Goal: Task Accomplishment & Management: Manage account settings

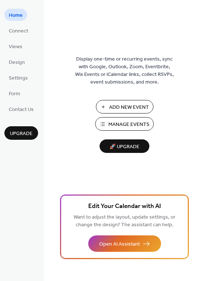
click at [122, 126] on span "Manage Events" at bounding box center [128, 125] width 41 height 8
click at [11, 61] on span "Design" at bounding box center [17, 63] width 16 height 8
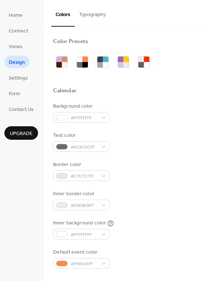
click at [88, 10] on button "Typography" at bounding box center [92, 13] width 35 height 26
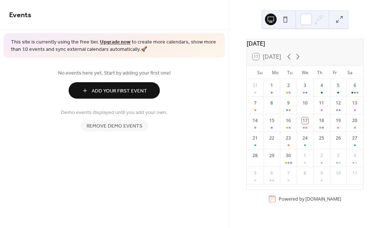
click at [132, 124] on span "Remove demo events" at bounding box center [115, 126] width 56 height 8
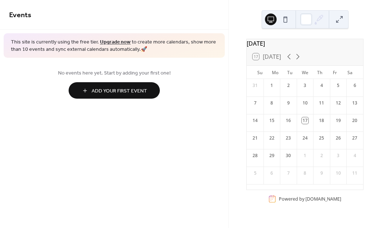
click at [25, 49] on span "This site is currently using the free tier. Upgrade now to create more calendar…" at bounding box center [114, 46] width 207 height 14
click at [131, 87] on span "Add Your First Event" at bounding box center [120, 91] width 56 height 8
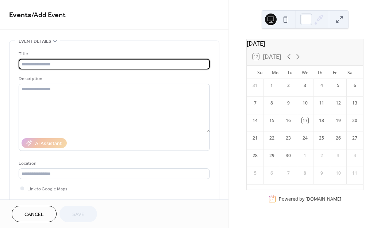
click at [120, 63] on input "text" at bounding box center [114, 64] width 191 height 11
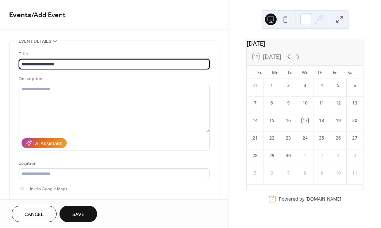
type input "**********"
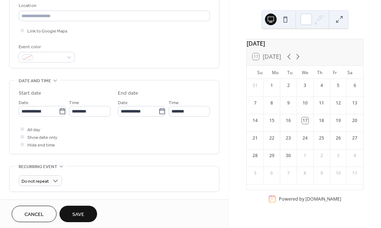
scroll to position [324, 0]
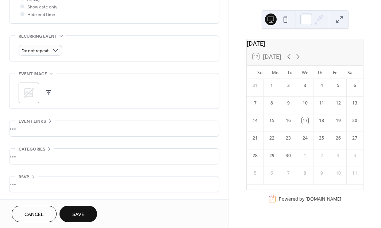
click at [28, 88] on icon at bounding box center [29, 93] width 12 height 12
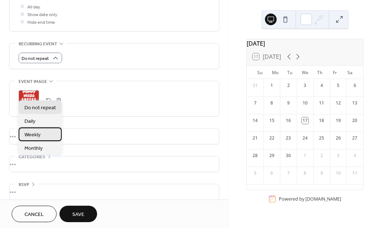
click at [41, 138] on div "Weekly" at bounding box center [40, 135] width 43 height 14
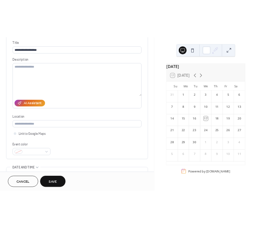
scroll to position [0, 0]
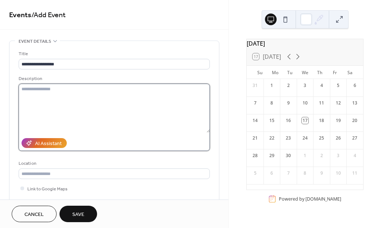
click at [163, 115] on textarea at bounding box center [114, 108] width 191 height 49
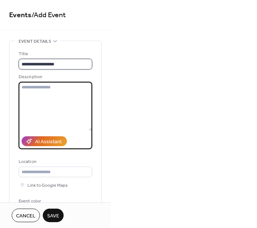
click at [66, 62] on input "**********" at bounding box center [55, 64] width 73 height 11
click at [43, 92] on textarea at bounding box center [55, 106] width 73 height 49
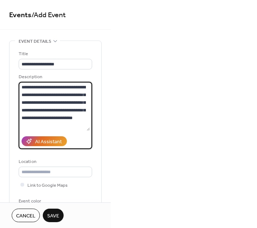
scroll to position [41, 0]
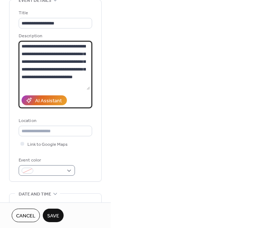
type textarea "**********"
click at [61, 170] on span at bounding box center [49, 171] width 27 height 8
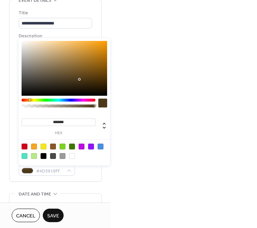
click at [29, 101] on div at bounding box center [59, 100] width 74 height 3
click at [84, 99] on div at bounding box center [59, 100] width 74 height 3
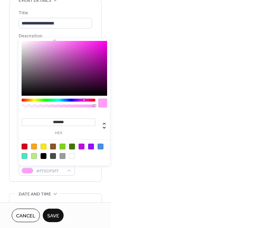
type input "*******"
drag, startPoint x: 81, startPoint y: 79, endPoint x: 55, endPoint y: 40, distance: 46.9
click at [55, 41] on div at bounding box center [65, 68] width 86 height 55
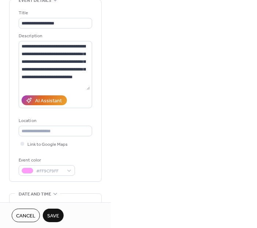
click at [53, 214] on span "Save" at bounding box center [53, 216] width 12 height 8
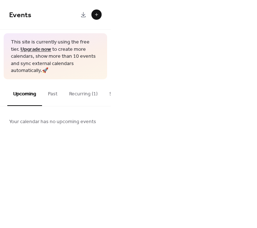
click at [84, 92] on button "Recurring (1)" at bounding box center [83, 92] width 40 height 26
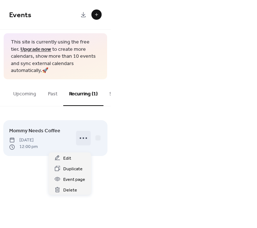
click at [82, 142] on icon at bounding box center [83, 138] width 12 height 12
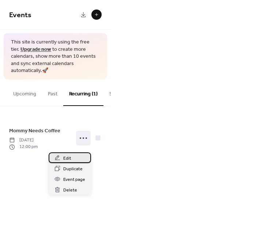
click at [64, 160] on span "Edit" at bounding box center [67, 159] width 8 height 8
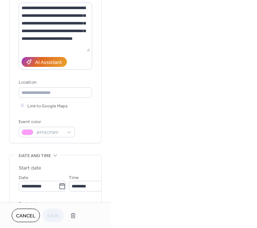
scroll to position [88, 0]
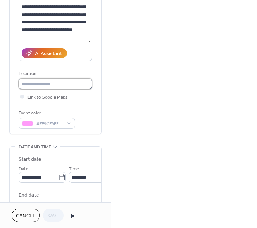
click at [63, 81] on input "text" at bounding box center [55, 84] width 73 height 11
type input "*"
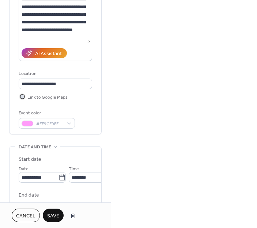
click at [58, 98] on span "Link to Google Maps" at bounding box center [47, 98] width 40 height 8
click at [69, 85] on input "**********" at bounding box center [55, 84] width 73 height 11
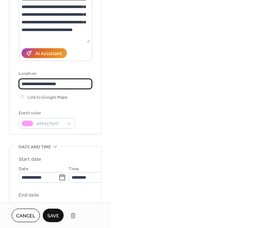
click at [36, 85] on input "**********" at bounding box center [55, 84] width 73 height 11
click at [73, 82] on input "**********" at bounding box center [55, 84] width 73 height 11
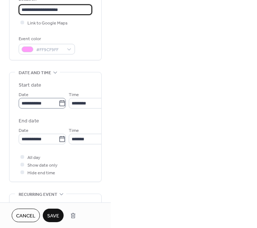
scroll to position [163, 0]
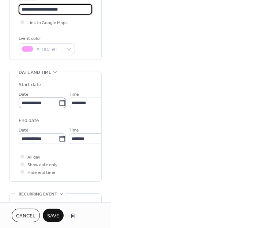
type input "**********"
click at [60, 102] on icon at bounding box center [61, 102] width 7 height 7
click at [58, 102] on input "**********" at bounding box center [39, 103] width 40 height 11
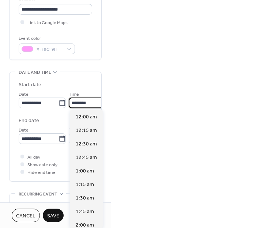
click at [76, 102] on input "********" at bounding box center [89, 103] width 41 height 11
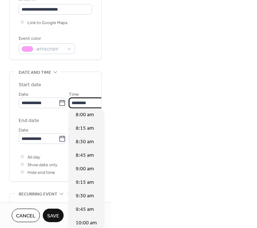
scroll to position [444, 0]
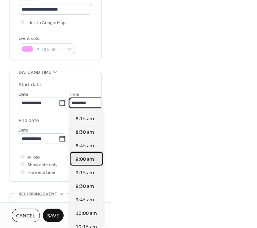
click at [86, 160] on span "9:00 am" at bounding box center [85, 160] width 18 height 8
type input "*******"
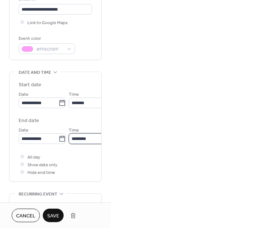
click at [83, 138] on input "********" at bounding box center [89, 138] width 41 height 11
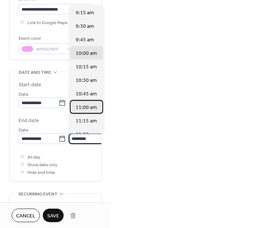
click at [83, 109] on span "11:00 am" at bounding box center [86, 108] width 21 height 8
type input "********"
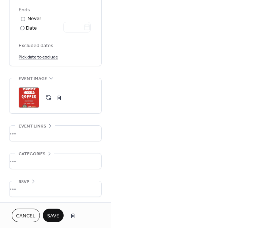
scroll to position [441, 0]
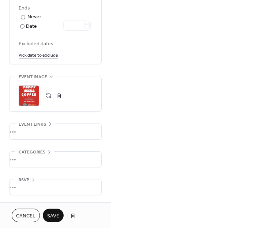
click at [43, 130] on div "•••" at bounding box center [56, 131] width 92 height 15
click at [41, 122] on span "Event links" at bounding box center [32, 125] width 27 height 8
click at [36, 158] on div "•••" at bounding box center [56, 159] width 92 height 15
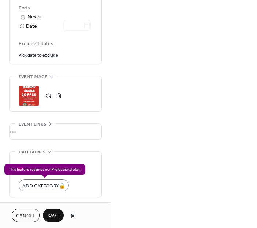
click at [38, 184] on div "Add Category 🔒" at bounding box center [44, 185] width 50 height 12
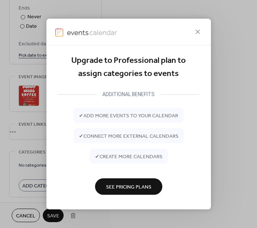
click at [193, 32] on div at bounding box center [128, 32] width 164 height 27
click at [195, 32] on icon at bounding box center [197, 31] width 9 height 9
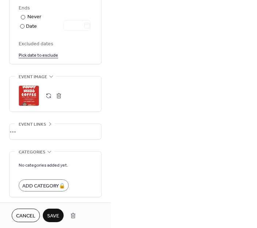
scroll to position [471, 0]
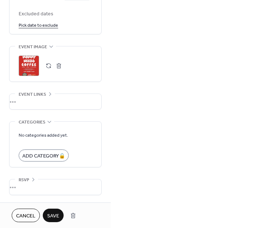
click at [29, 179] on div "RSVP" at bounding box center [26, 180] width 23 height 8
click at [45, 119] on span "Categories" at bounding box center [32, 122] width 27 height 8
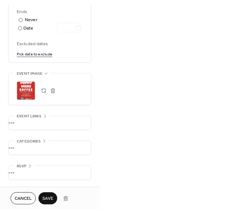
scroll to position [441, 0]
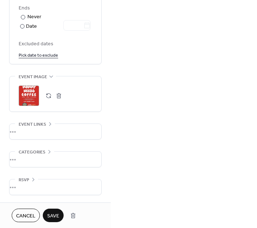
click at [53, 216] on span "Save" at bounding box center [53, 216] width 12 height 8
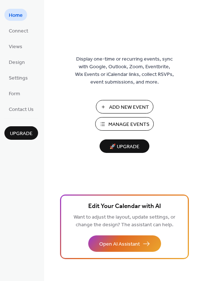
click at [124, 121] on span "Manage Events" at bounding box center [128, 125] width 41 height 8
click at [21, 31] on span "Connect" at bounding box center [18, 31] width 19 height 8
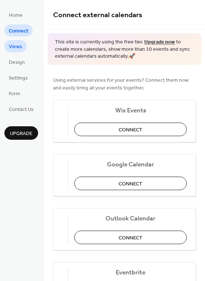
click at [14, 50] on span "Views" at bounding box center [16, 47] width 14 height 8
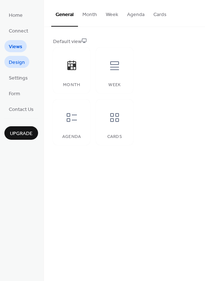
click at [17, 62] on span "Design" at bounding box center [17, 63] width 16 height 8
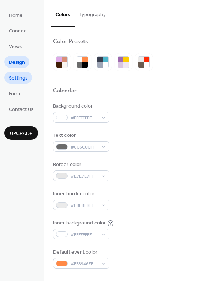
click at [20, 75] on span "Settings" at bounding box center [18, 79] width 19 height 8
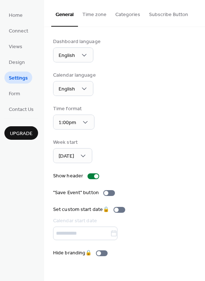
click at [171, 10] on button "Subscribe Button" at bounding box center [168, 13] width 48 height 26
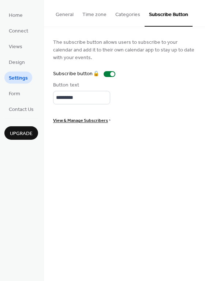
click at [60, 14] on button "General" at bounding box center [64, 13] width 27 height 26
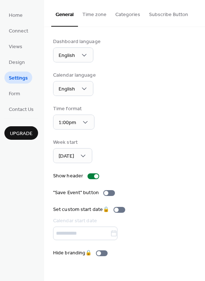
click at [119, 16] on button "Categories" at bounding box center [128, 13] width 34 height 26
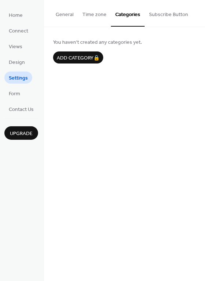
click at [93, 16] on button "Time zone" at bounding box center [94, 13] width 33 height 26
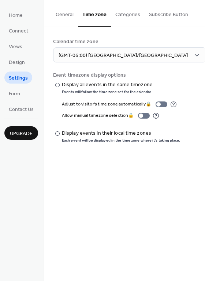
click at [73, 17] on button "General" at bounding box center [64, 13] width 27 height 26
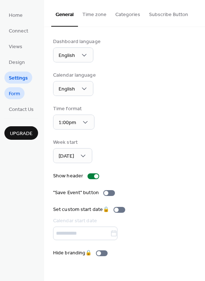
click at [15, 96] on span "Form" at bounding box center [14, 94] width 11 height 8
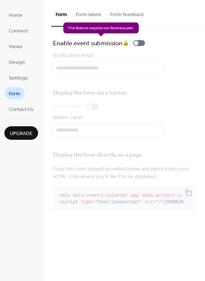
click at [138, 41] on div "Enable event submission 🔒" at bounding box center [100, 43] width 95 height 10
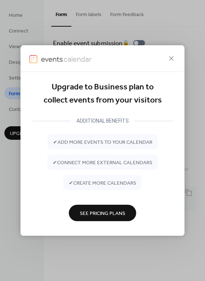
click at [172, 54] on div at bounding box center [102, 58] width 164 height 27
click at [170, 58] on icon at bounding box center [171, 58] width 4 height 4
